Goal: Information Seeking & Learning: Find specific page/section

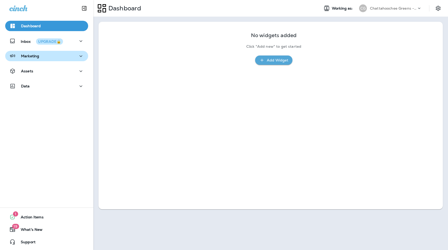
click at [25, 56] on p "Marketing" at bounding box center [30, 56] width 18 height 4
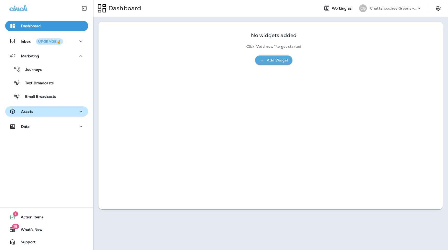
click at [32, 114] on div "Assets" at bounding box center [21, 111] width 24 height 6
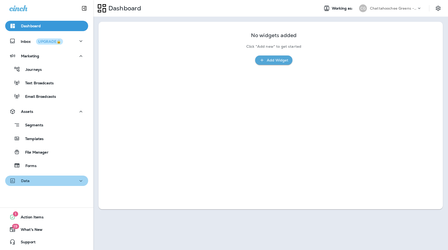
click at [23, 179] on p "Data" at bounding box center [25, 181] width 9 height 4
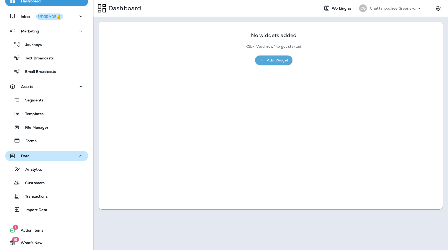
scroll to position [38, 0]
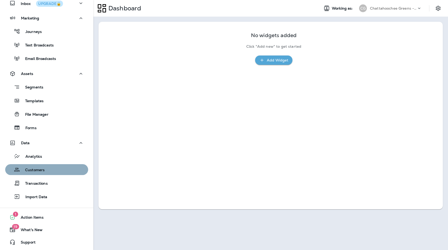
click at [33, 172] on p "Customers" at bounding box center [32, 170] width 25 height 5
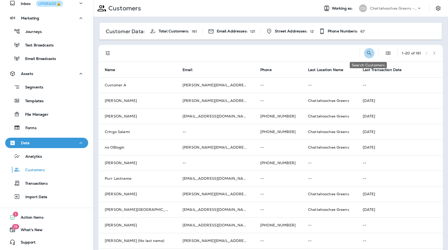
click at [366, 56] on icon "Search Customers" at bounding box center [369, 53] width 6 height 6
type input "********"
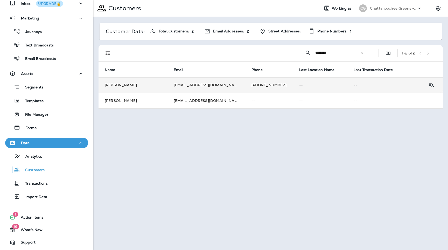
click at [393, 85] on tr "[PERSON_NAME] [EMAIL_ADDRESS][DOMAIN_NAME] [PHONE_NUMBER] -- --" at bounding box center [270, 85] width 344 height 16
click at [433, 85] on icon "Customer Details" at bounding box center [431, 85] width 6 height 6
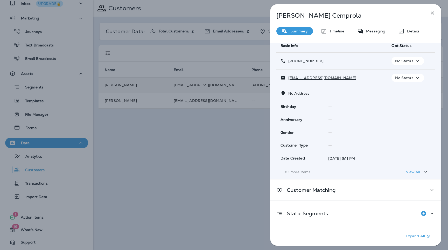
scroll to position [23, 0]
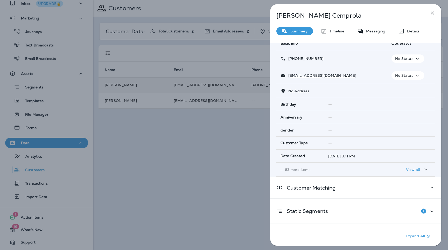
click at [288, 171] on p "... 83 more items" at bounding box center [331, 169] width 103 height 4
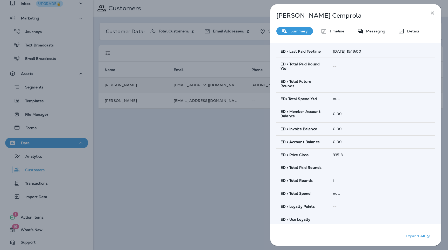
scroll to position [325, 0]
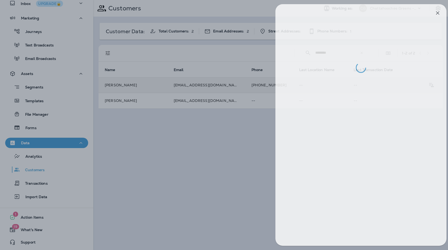
click at [252, 161] on div at bounding box center [229, 125] width 448 height 250
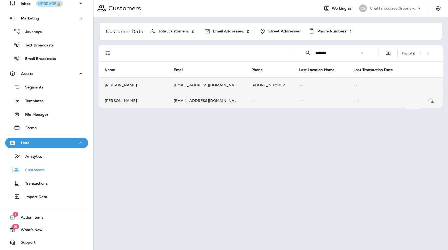
click at [264, 102] on td "--" at bounding box center [269, 101] width 48 height 16
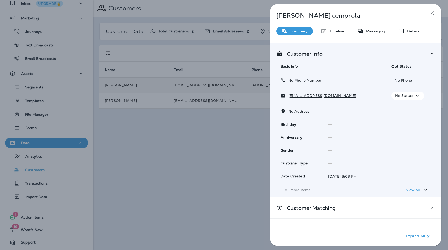
scroll to position [20, 0]
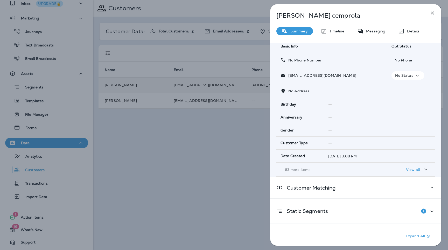
click at [307, 168] on p "... 83 more items" at bounding box center [331, 169] width 103 height 4
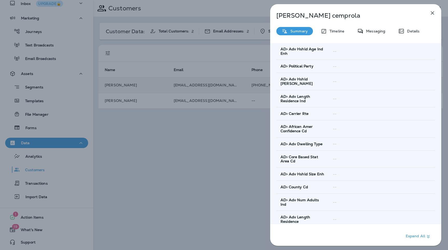
scroll to position [828, 0]
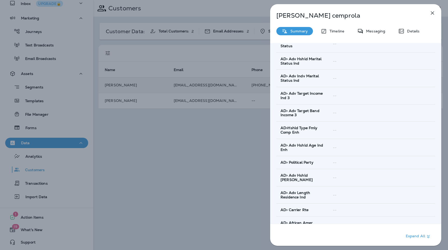
click at [432, 13] on icon "button" at bounding box center [432, 13] width 6 height 6
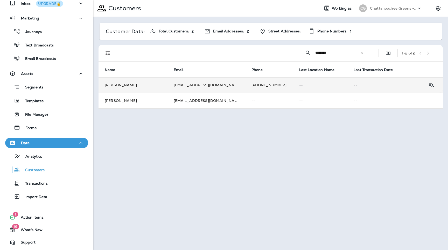
click at [251, 92] on td "[PHONE_NUMBER]" at bounding box center [269, 85] width 48 height 16
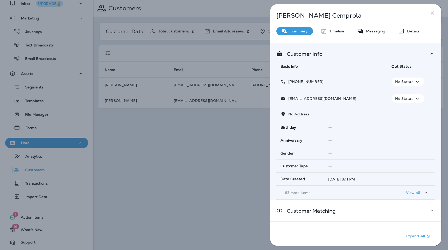
click at [431, 12] on icon "button" at bounding box center [432, 13] width 6 height 6
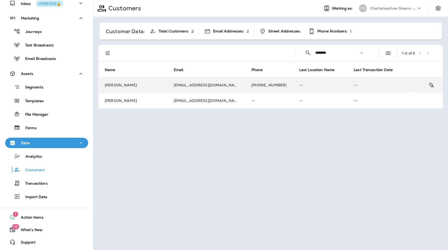
click at [259, 86] on td "[PHONE_NUMBER]" at bounding box center [269, 85] width 48 height 16
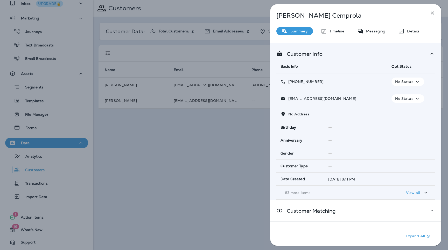
scroll to position [23, 0]
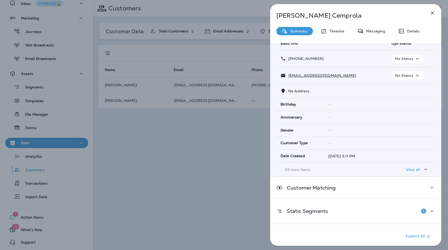
click at [290, 168] on p "... 83 more items" at bounding box center [331, 169] width 103 height 4
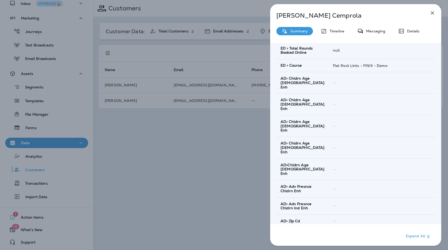
scroll to position [542, 0]
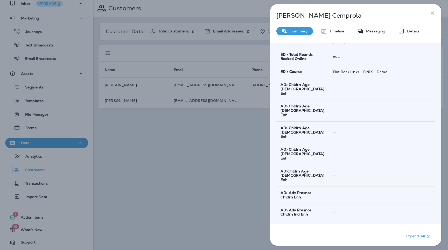
click at [436, 17] on button "button" at bounding box center [432, 13] width 10 height 10
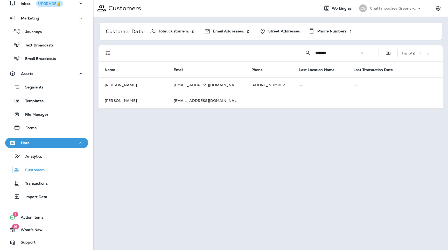
click at [395, 7] on div at bounding box center [224, 125] width 448 height 250
click at [419, 10] on icon at bounding box center [418, 8] width 5 height 5
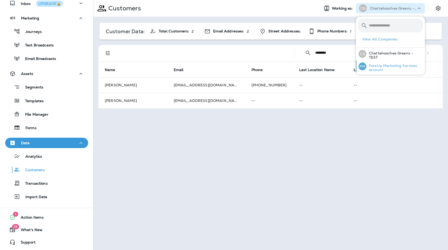
click at [385, 67] on p "ForeUp Marketing Services account" at bounding box center [394, 67] width 56 height 8
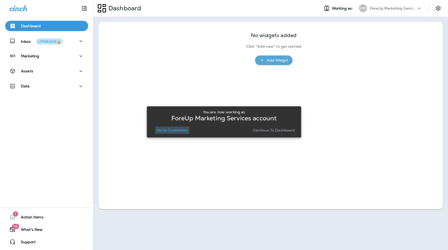
click at [171, 130] on p "Go to Customers" at bounding box center [172, 130] width 30 height 4
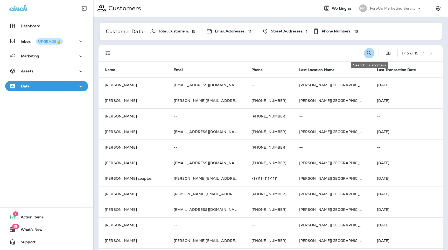
click at [370, 52] on icon "Search Customers" at bounding box center [369, 53] width 6 height 6
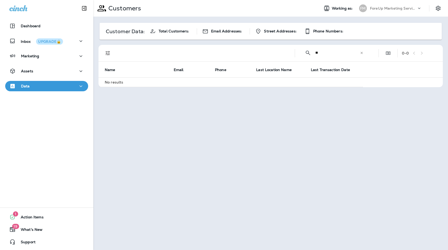
type input "*"
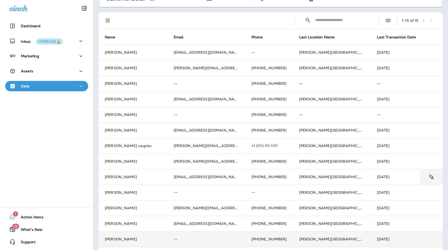
scroll to position [66, 0]
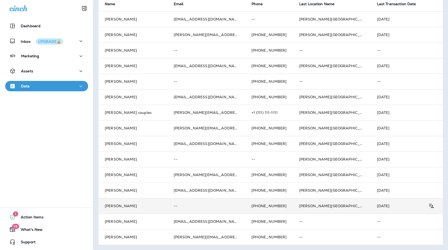
click at [209, 203] on td "--" at bounding box center [206, 206] width 78 height 16
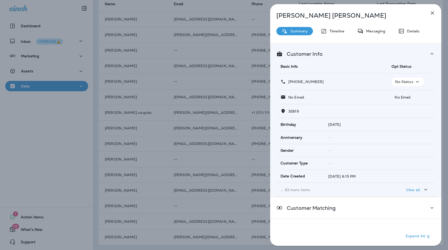
scroll to position [20, 0]
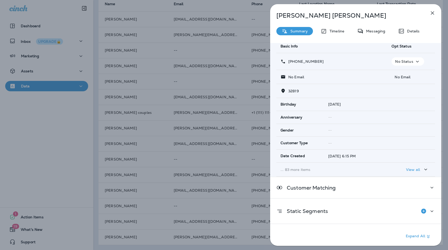
click at [301, 165] on td "... 83 more items" at bounding box center [331, 169] width 111 height 14
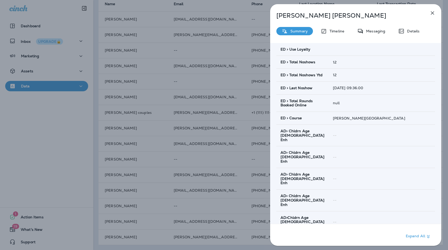
scroll to position [493, 0]
click at [431, 13] on icon "button" at bounding box center [432, 13] width 6 height 6
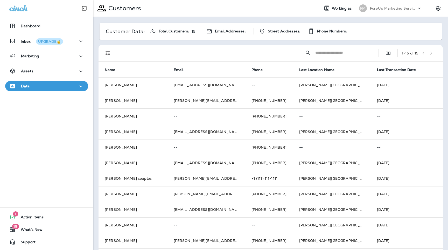
click at [380, 10] on p "ForeUp Marketing Services account" at bounding box center [393, 8] width 47 height 4
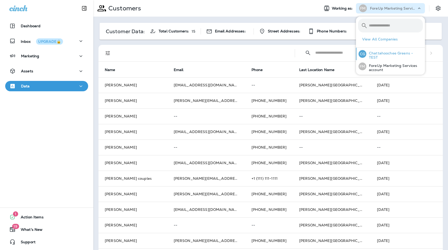
click at [379, 55] on p "Chattahoochee Greens - TEST" at bounding box center [394, 55] width 56 height 8
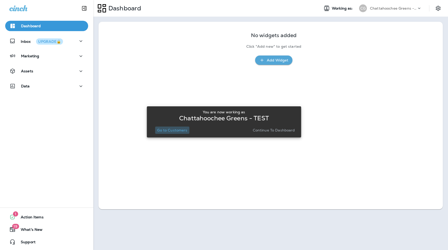
click at [174, 129] on p "Go to Customers" at bounding box center [172, 130] width 30 height 4
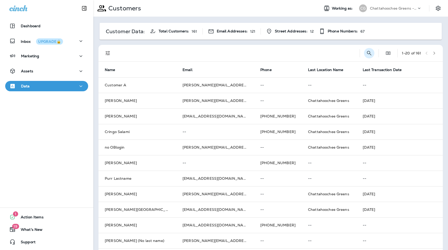
click at [367, 52] on icon "Search Customers" at bounding box center [369, 53] width 6 height 6
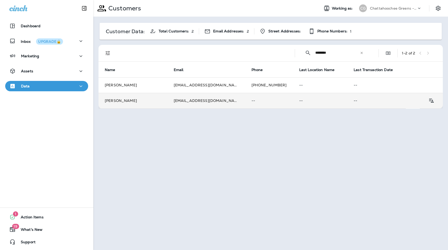
click at [347, 103] on td "--" at bounding box center [376, 101] width 58 height 16
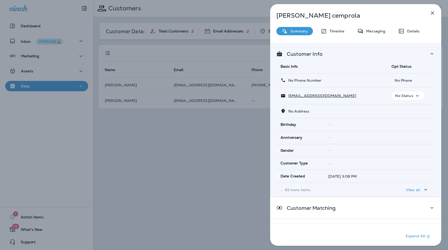
click at [300, 188] on p "... 83 more items" at bounding box center [331, 190] width 103 height 4
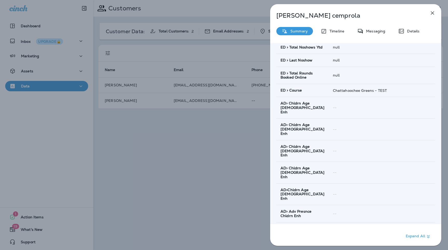
scroll to position [467, 0]
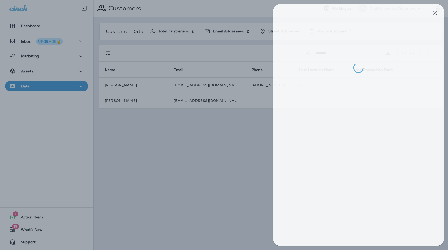
click at [230, 138] on div at bounding box center [227, 125] width 448 height 250
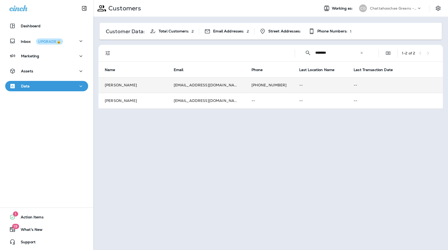
click at [299, 84] on p "--" at bounding box center [320, 85] width 42 height 4
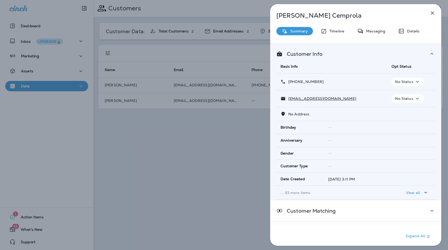
click at [297, 191] on p "... 83 more items" at bounding box center [331, 192] width 103 height 4
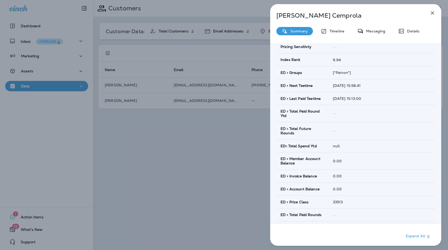
scroll to position [278, 0]
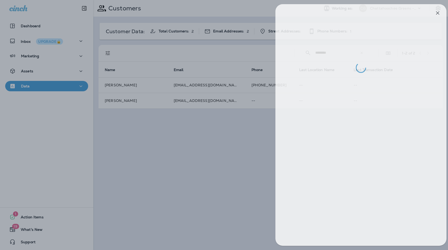
click at [225, 147] on div at bounding box center [229, 125] width 448 height 250
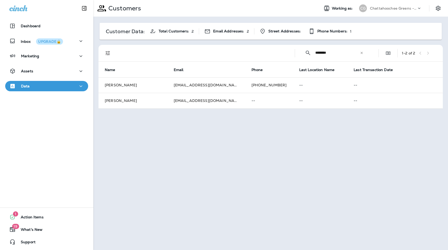
click at [339, 53] on input "********" at bounding box center [337, 53] width 45 height 14
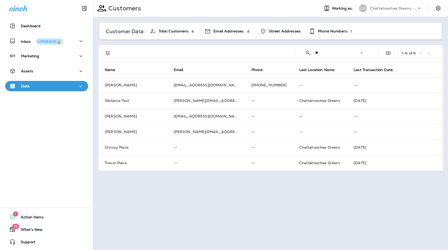
click at [332, 56] on input "**" at bounding box center [337, 53] width 45 height 14
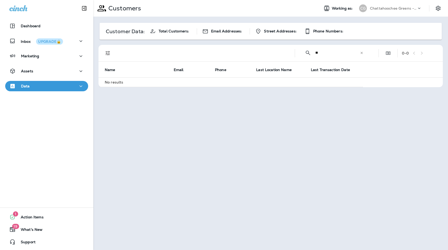
type input "*"
type input "*********"
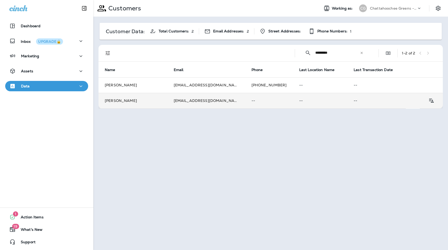
click at [293, 98] on td "--" at bounding box center [320, 101] width 55 height 16
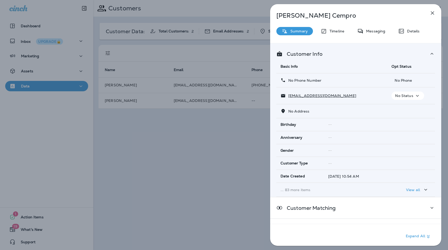
click at [296, 189] on p "... 83 more items" at bounding box center [331, 190] width 103 height 4
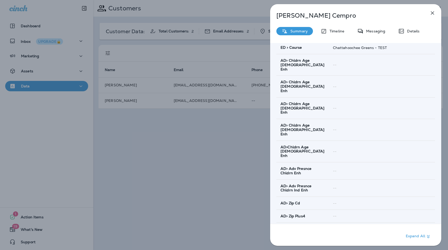
scroll to position [565, 0]
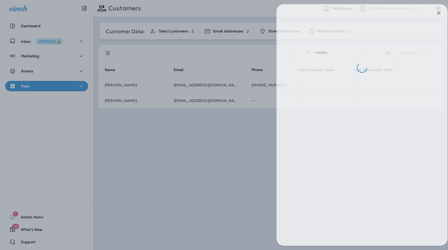
click at [219, 166] on div at bounding box center [230, 125] width 448 height 250
